Goal: Navigation & Orientation: Find specific page/section

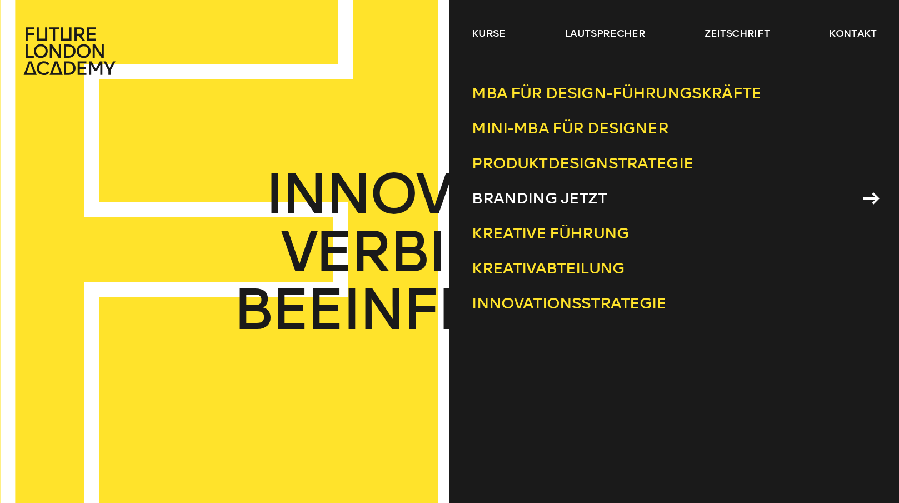
click at [526, 198] on font "Branding jetzt" at bounding box center [539, 198] width 135 height 18
